Goal: Navigation & Orientation: Find specific page/section

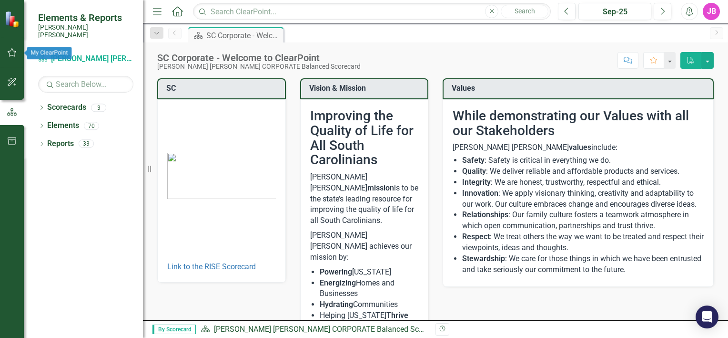
click at [2, 46] on button "button" at bounding box center [11, 53] width 21 height 20
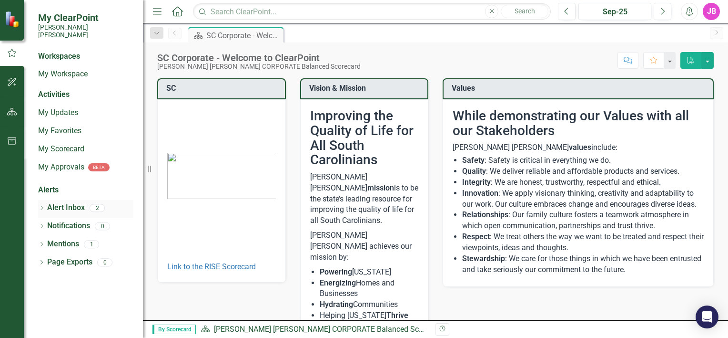
click at [75, 202] on link "Alert Inbox" at bounding box center [66, 207] width 38 height 11
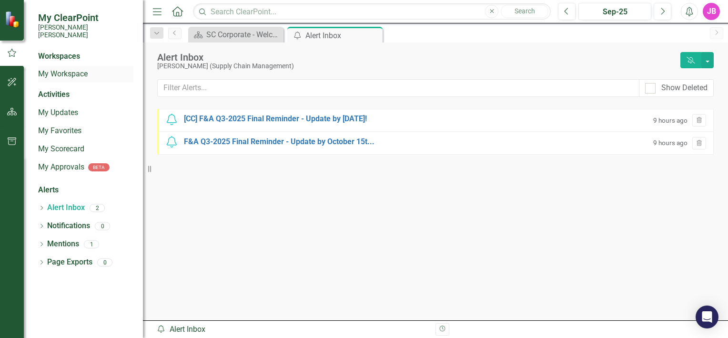
click at [68, 69] on link "My Workspace" at bounding box center [85, 74] width 95 height 11
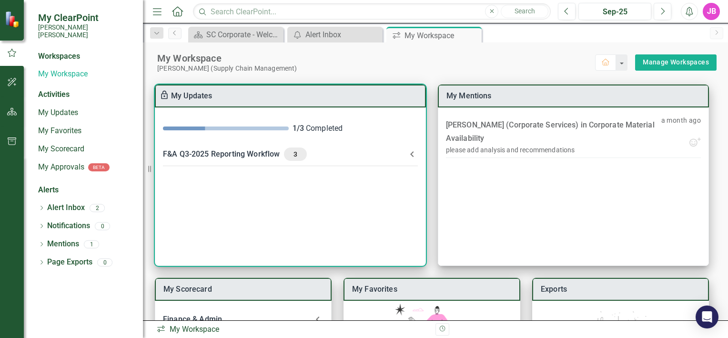
click at [410, 153] on icon at bounding box center [412, 153] width 11 height 11
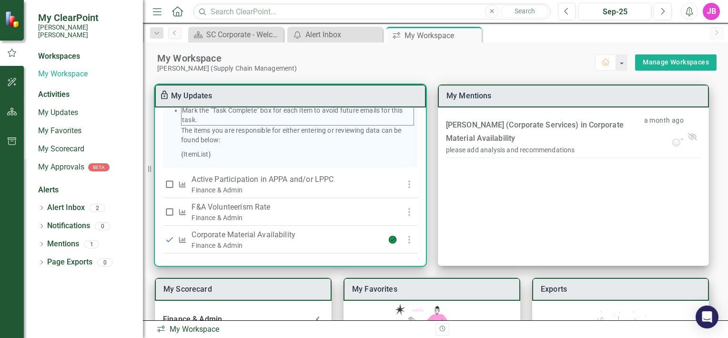
scroll to position [248, 0]
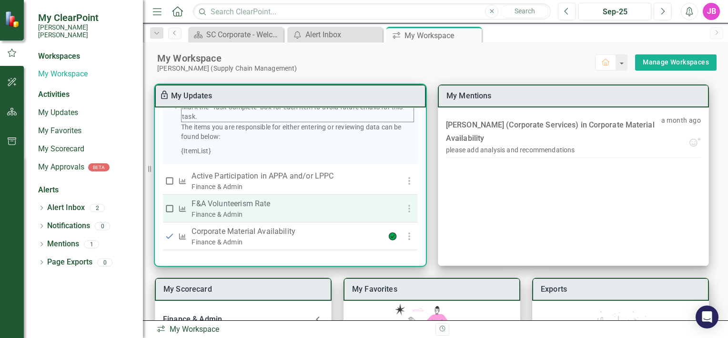
click at [261, 202] on p "F&A Volunteerism Rate" at bounding box center [284, 203] width 185 height 11
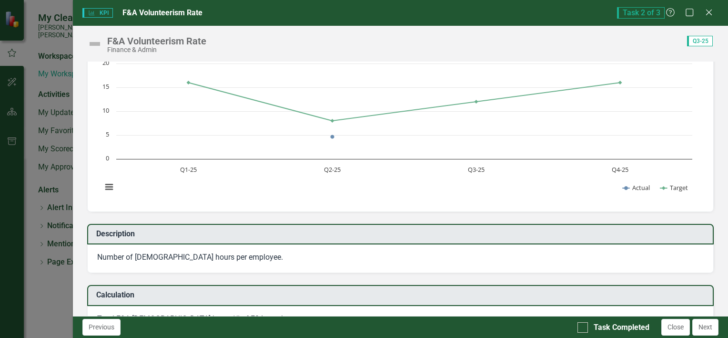
scroll to position [0, 0]
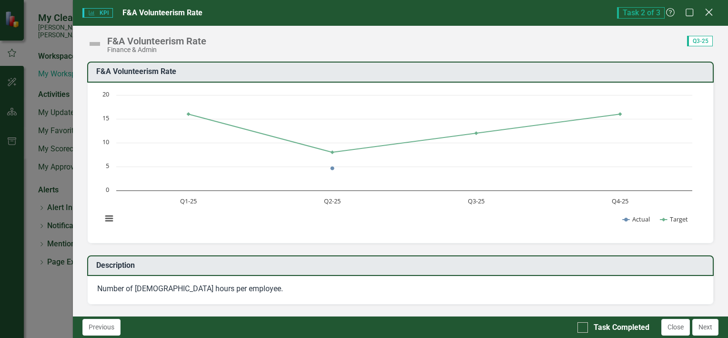
click at [706, 15] on icon "Close" at bounding box center [709, 12] width 12 height 9
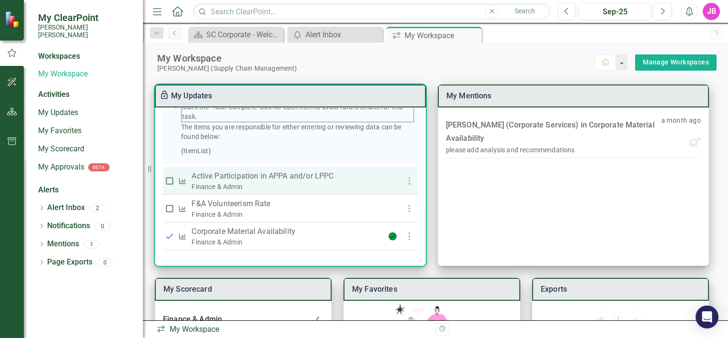
click at [277, 171] on p "Active Participation in APPA and/or LPPC" at bounding box center [284, 175] width 185 height 11
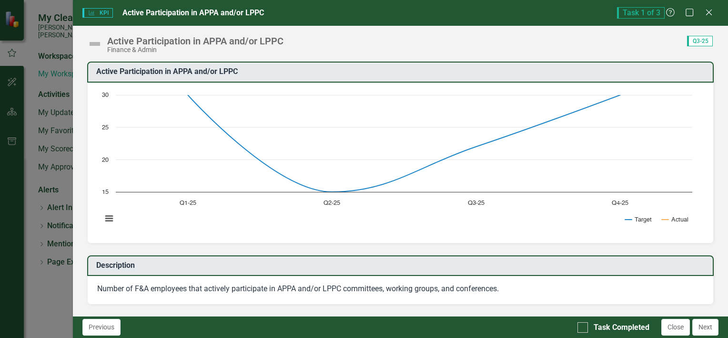
click at [648, 71] on h3 "Active Participation in APPA and/or LPPC" at bounding box center [402, 71] width 612 height 9
click at [694, 16] on icon "Maximize" at bounding box center [690, 12] width 12 height 9
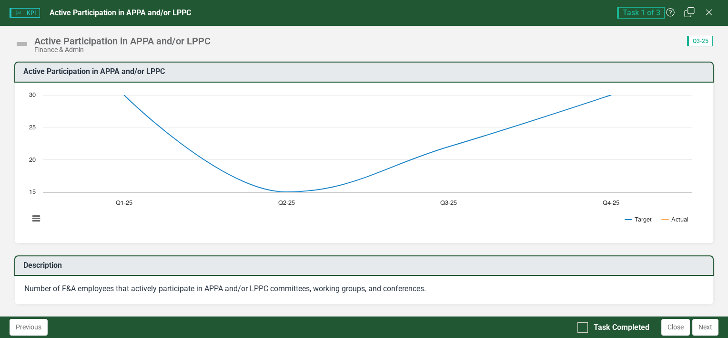
click at [694, 16] on icon "Restore" at bounding box center [690, 12] width 12 height 9
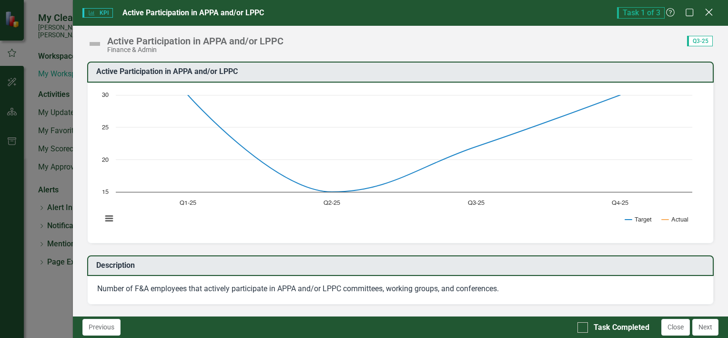
click at [704, 16] on icon "Close" at bounding box center [709, 12] width 12 height 9
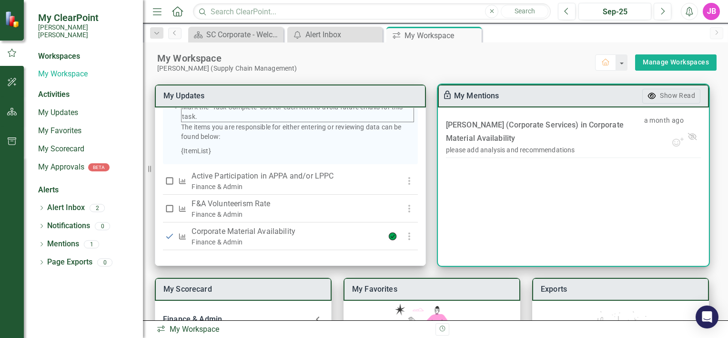
click at [659, 90] on button "Show Read" at bounding box center [672, 96] width 58 height 15
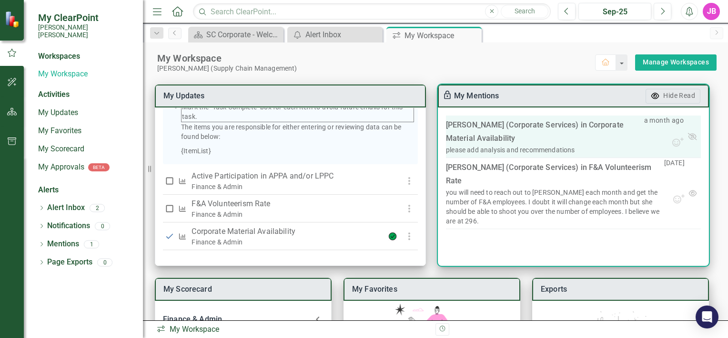
click at [583, 123] on link "Corporate Material Availability" at bounding box center [535, 131] width 178 height 22
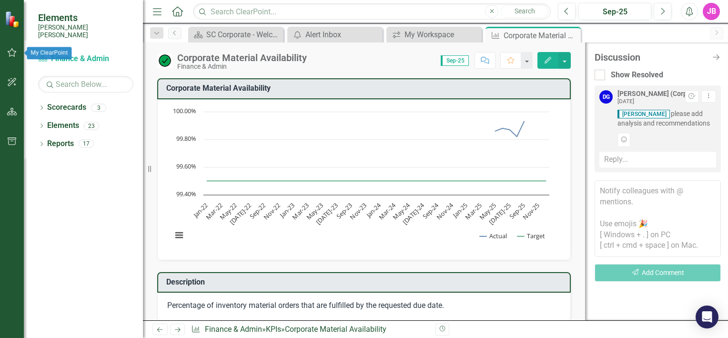
click at [17, 57] on button "button" at bounding box center [11, 53] width 21 height 20
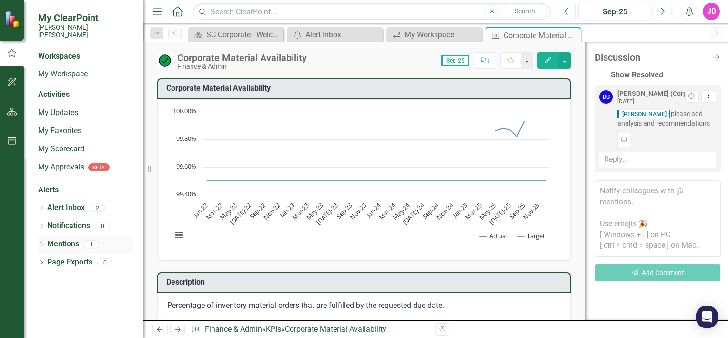
click at [50, 238] on link "Mentions" at bounding box center [63, 243] width 32 height 11
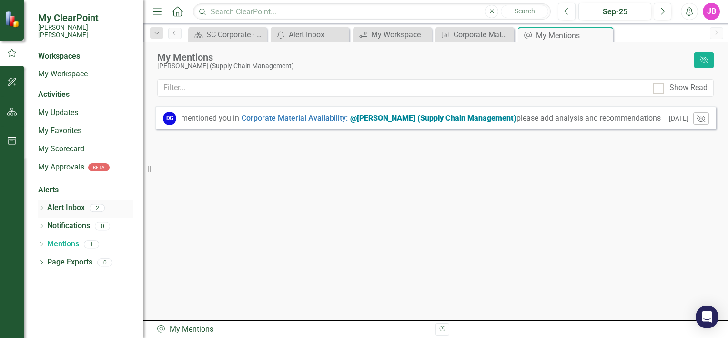
click at [54, 202] on link "Alert Inbox" at bounding box center [66, 207] width 38 height 11
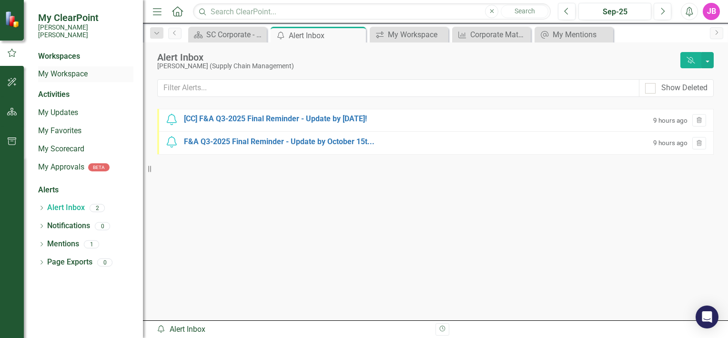
click at [67, 69] on link "My Workspace" at bounding box center [85, 74] width 95 height 11
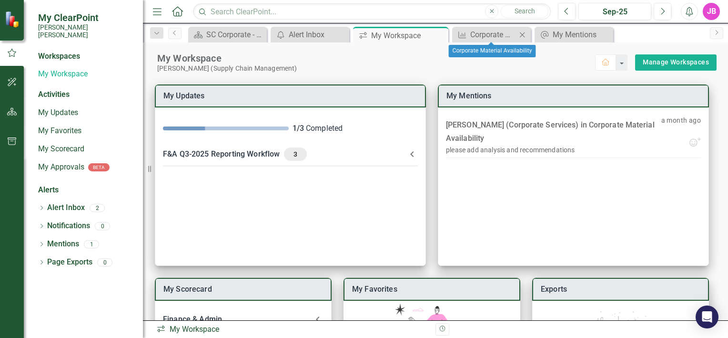
click at [522, 36] on icon "Close" at bounding box center [523, 35] width 10 height 8
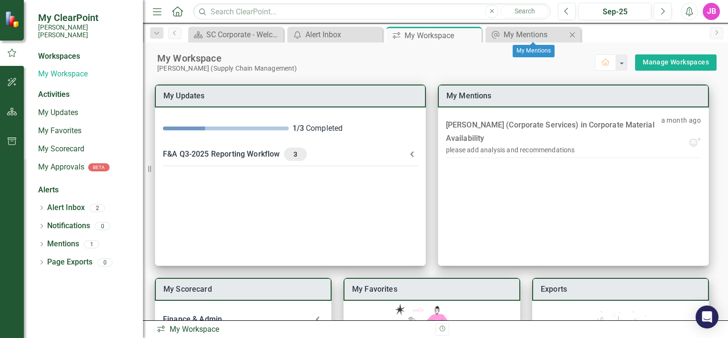
click at [572, 36] on icon "Close" at bounding box center [573, 35] width 10 height 8
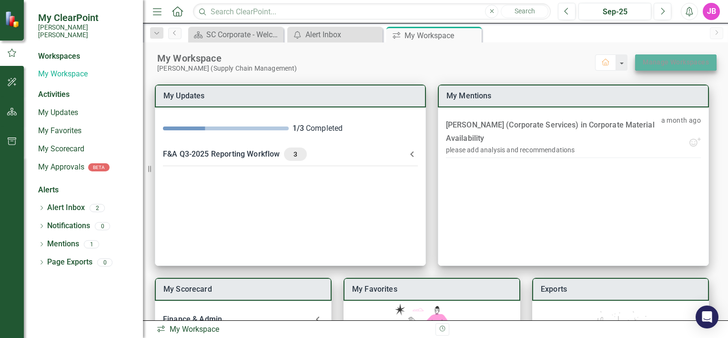
click at [643, 63] on link "Manage Workspaces" at bounding box center [676, 62] width 66 height 12
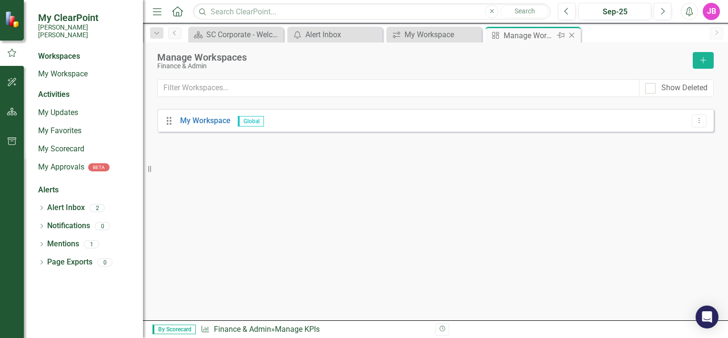
click at [573, 35] on icon "Close" at bounding box center [572, 35] width 10 height 8
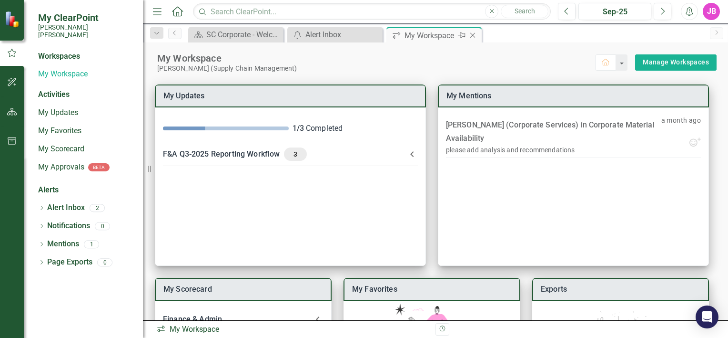
click at [473, 35] on icon "Close" at bounding box center [473, 35] width 10 height 8
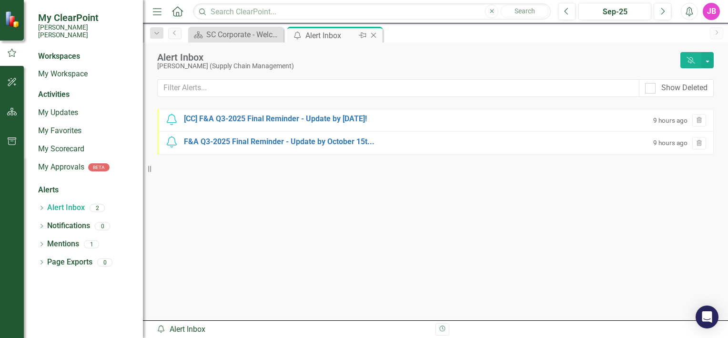
click at [374, 36] on icon "Close" at bounding box center [374, 35] width 10 height 8
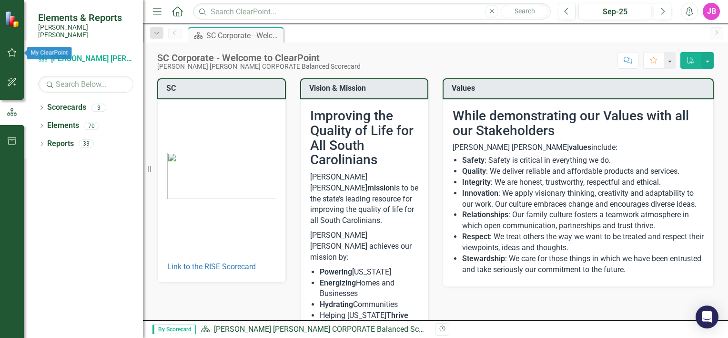
click at [20, 55] on button "button" at bounding box center [11, 53] width 21 height 20
